Goal: Task Accomplishment & Management: Use online tool/utility

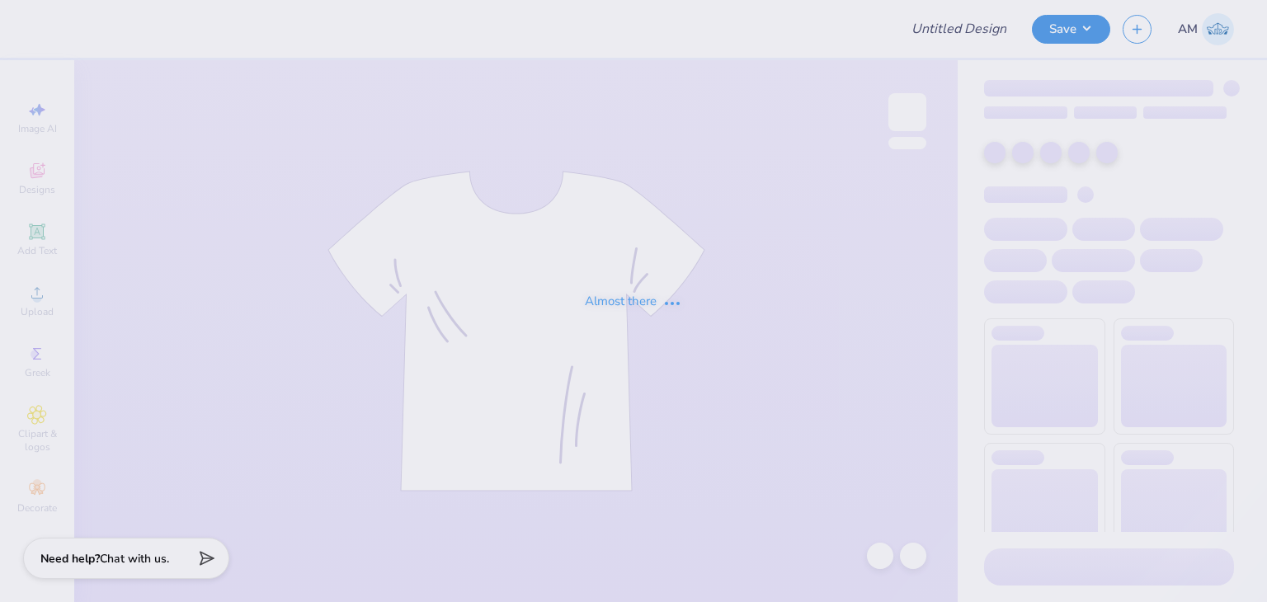
type input "BayCats Alumni Association : [PERSON_NAME]"
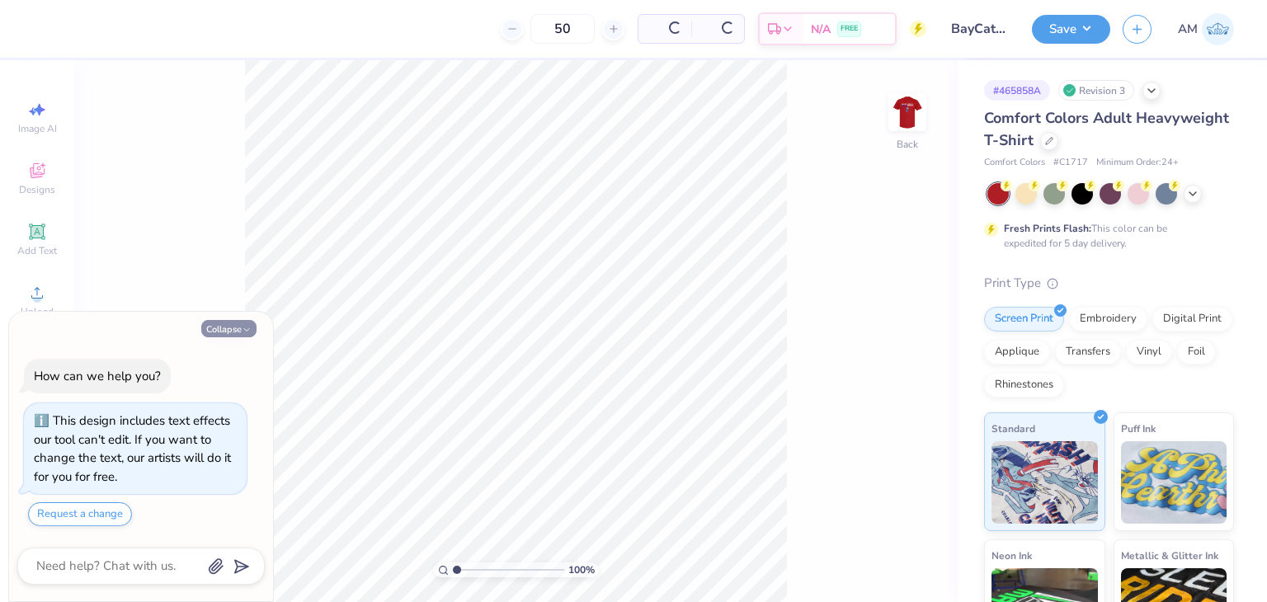
click at [240, 332] on button "Collapse" at bounding box center [228, 328] width 55 height 17
type textarea "x"
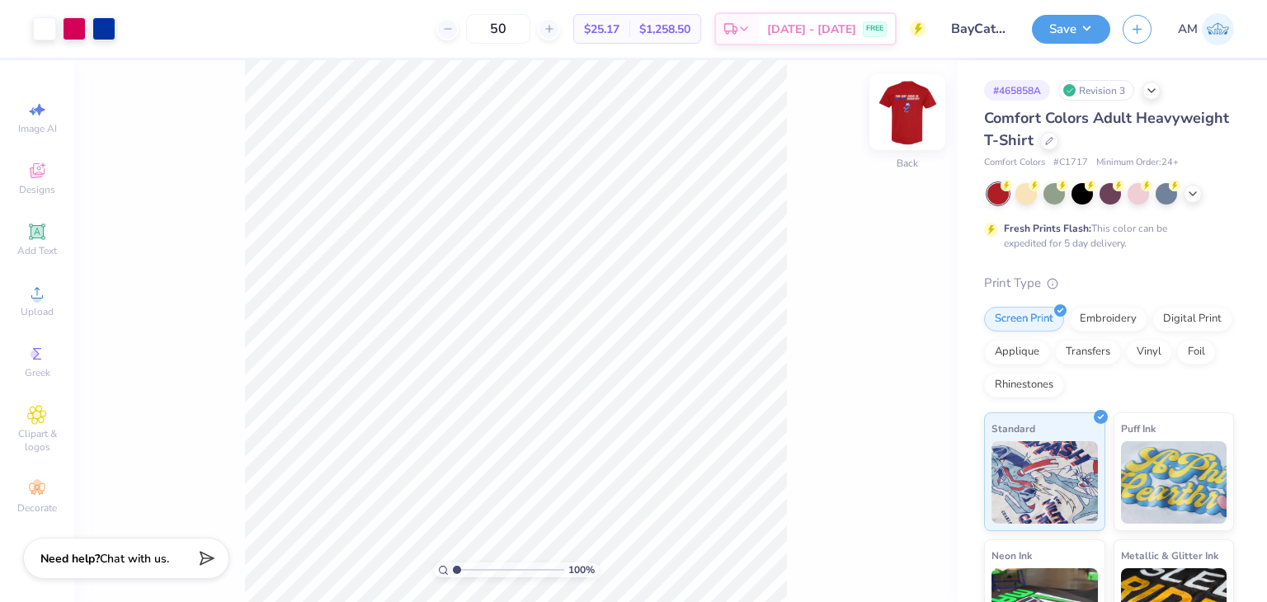
click at [920, 104] on img at bounding box center [907, 112] width 66 height 66
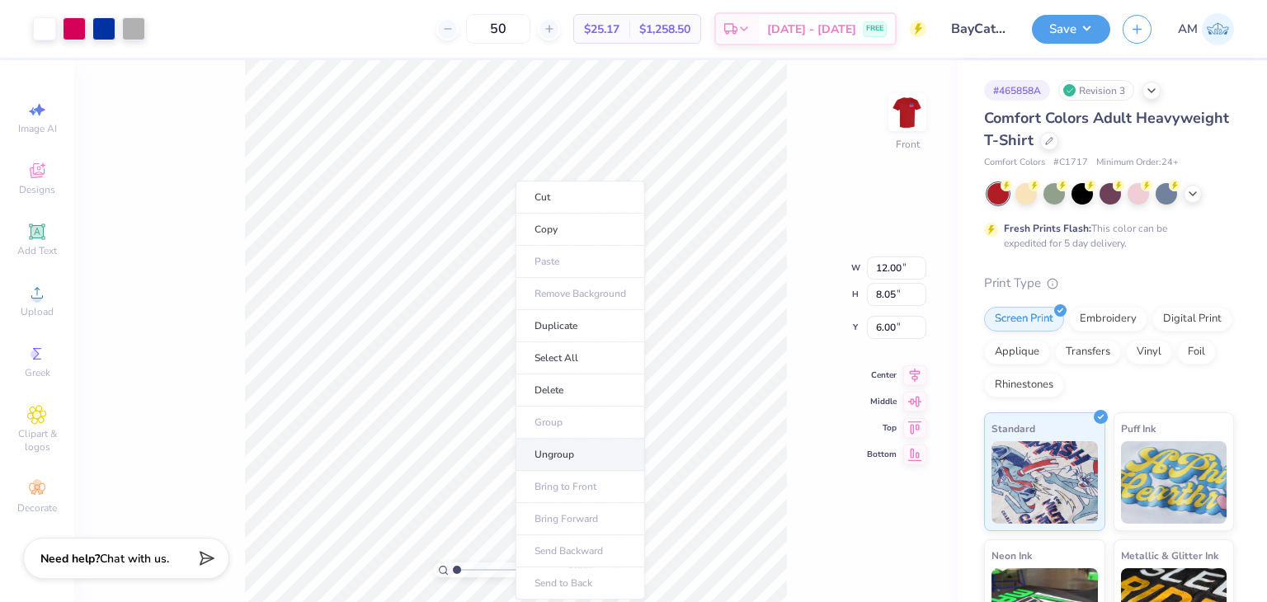
click at [568, 444] on li "Ungroup" at bounding box center [579, 455] width 129 height 32
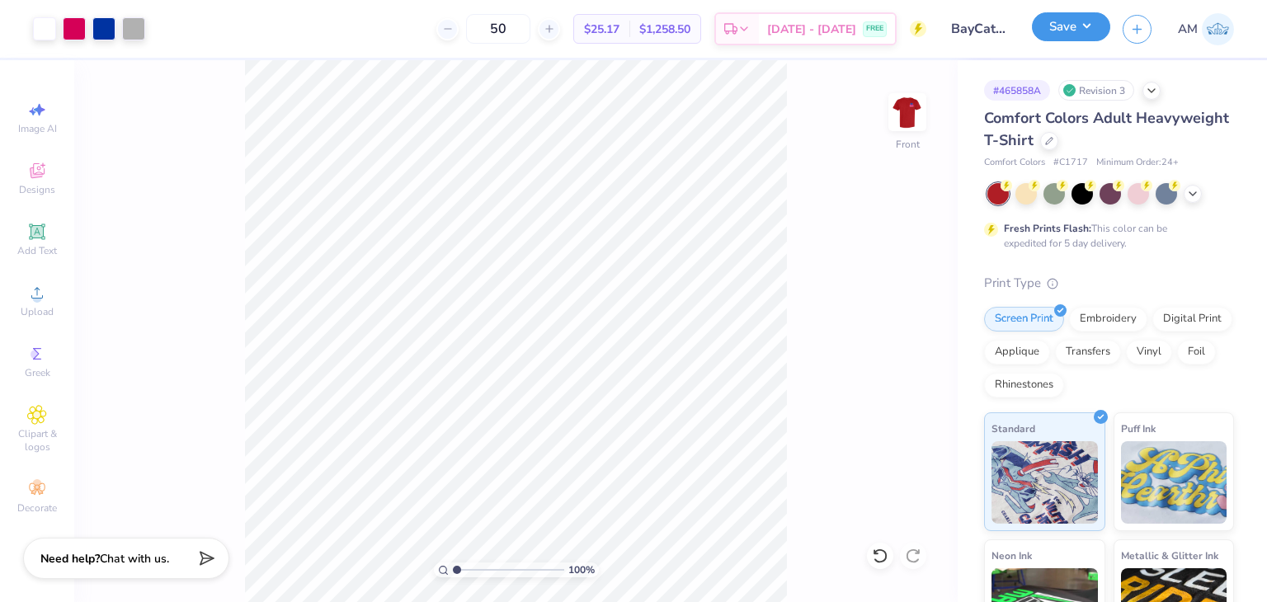
click at [1069, 20] on button "Save" at bounding box center [1071, 26] width 78 height 29
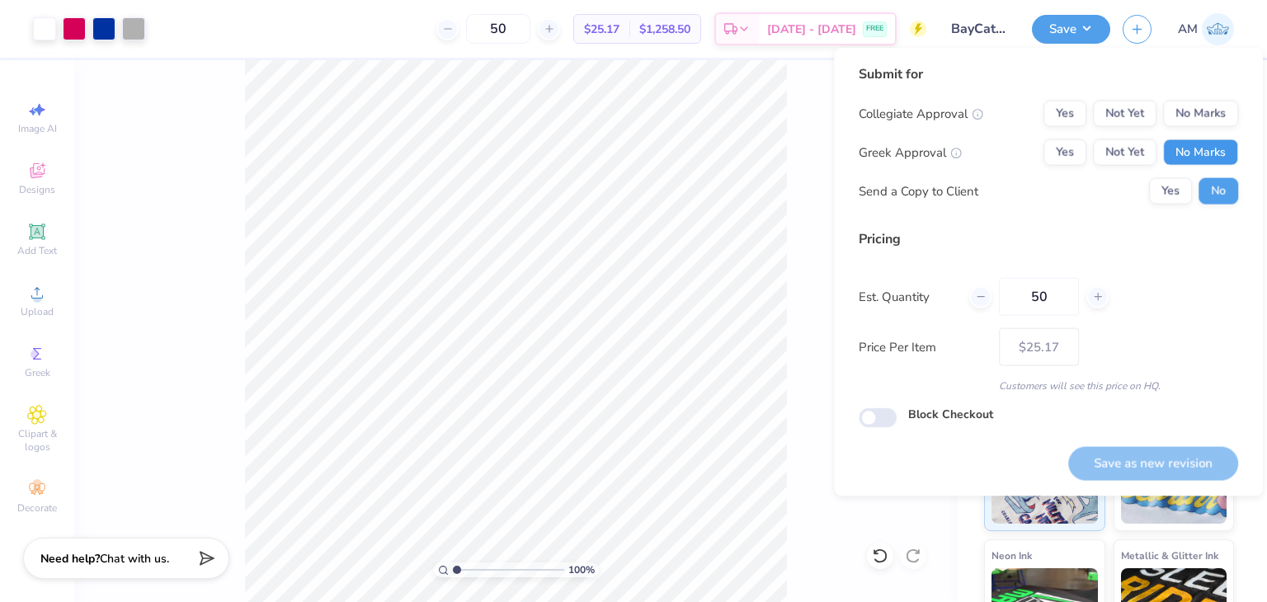
click at [1208, 159] on button "No Marks" at bounding box center [1200, 152] width 75 height 26
click at [1203, 115] on button "No Marks" at bounding box center [1200, 114] width 75 height 26
click at [1124, 456] on button "Save as new revision" at bounding box center [1153, 463] width 170 height 34
type input "$25.17"
